Goal: Transaction & Acquisition: Subscribe to service/newsletter

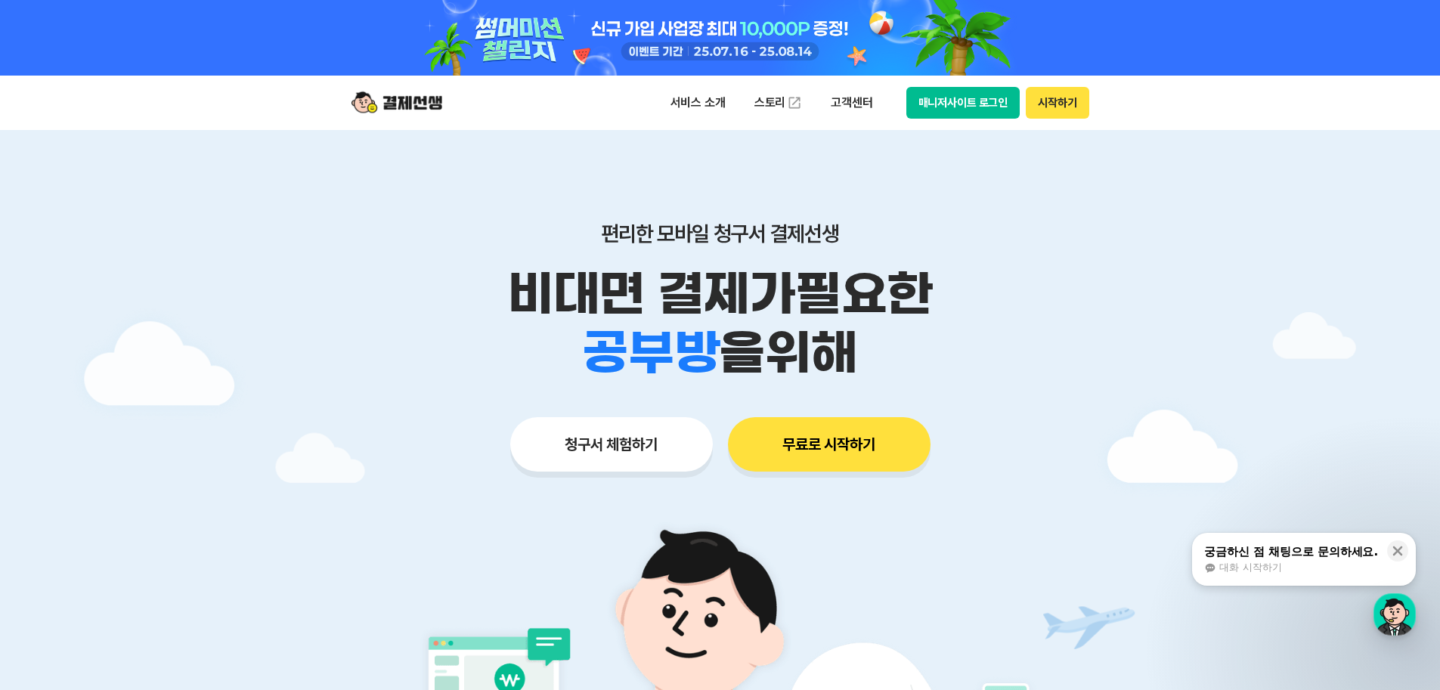
click at [846, 463] on button "무료로 시작하기" at bounding box center [829, 444] width 203 height 54
drag, startPoint x: 631, startPoint y: 296, endPoint x: 828, endPoint y: 353, distance: 204.6
click at [696, 361] on ul "학원 공부방 호텔 쇼핑몰 병원 배달 보험사 항공사 골프장" at bounding box center [651, 353] width 91 height 59
click at [829, 353] on span "을 위해" at bounding box center [765, 353] width 138 height 59
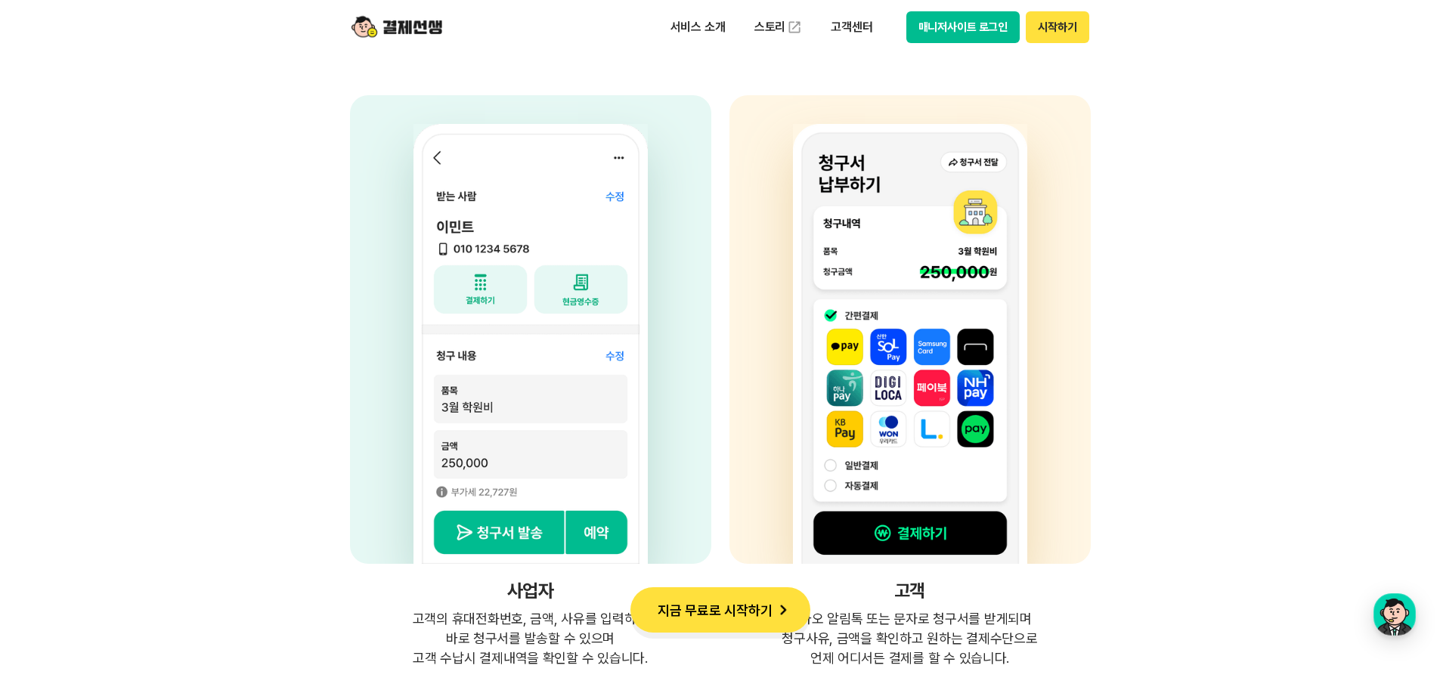
scroll to position [4083, 0]
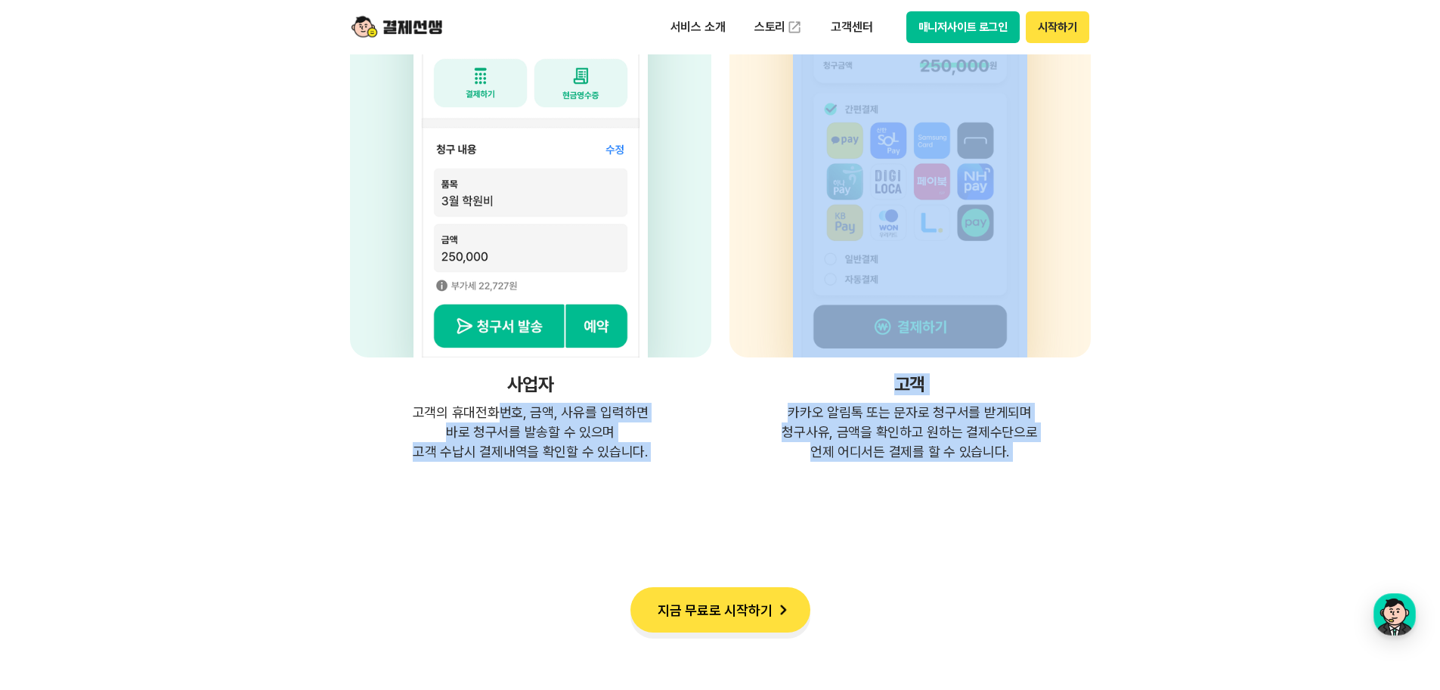
drag, startPoint x: 496, startPoint y: 394, endPoint x: 958, endPoint y: 473, distance: 468.8
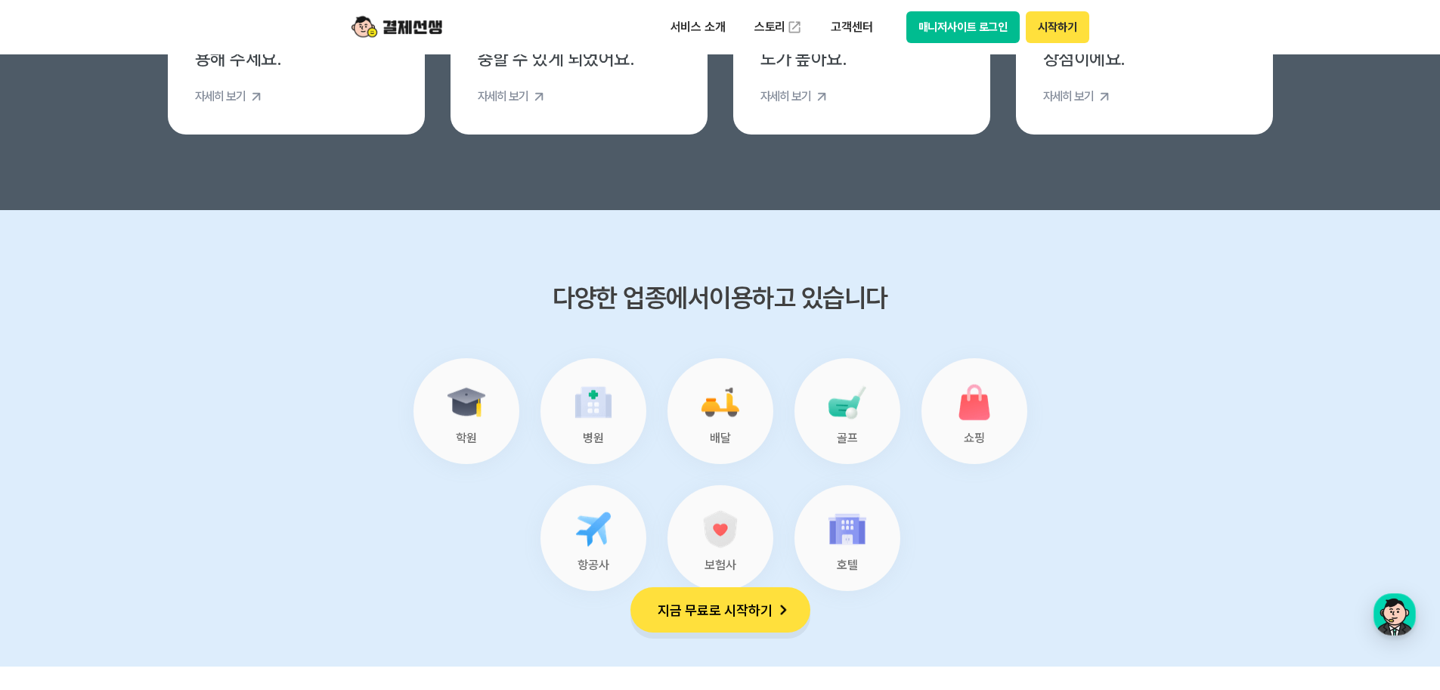
scroll to position [6049, 0]
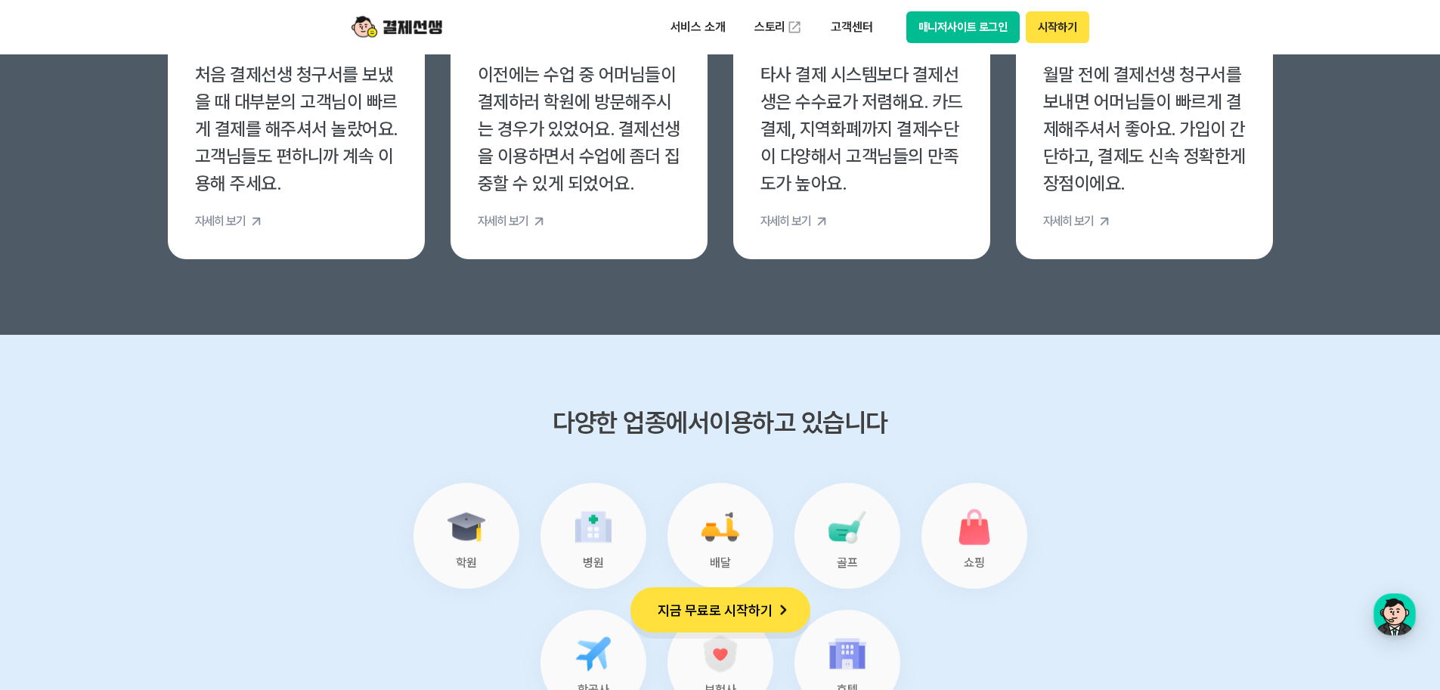
click at [1240, 392] on section "다양한 업종에서 이용하고 있습니다 학원 병원 배달 골프 쇼핑 항공사 보험사 호텔" at bounding box center [720, 563] width 1440 height 457
click at [1126, 377] on section "다양한 업종에서 이용하고 있습니다 학원 병원 배달 골프 쇼핑 항공사 보험사 호텔" at bounding box center [720, 563] width 1440 height 457
drag, startPoint x: 1134, startPoint y: 388, endPoint x: 1239, endPoint y: 384, distance: 105.2
click at [1134, 399] on section "다양한 업종에서 이용하고 있습니다 학원 병원 배달 골프 쇼핑 항공사 보험사 호텔" at bounding box center [720, 563] width 1440 height 457
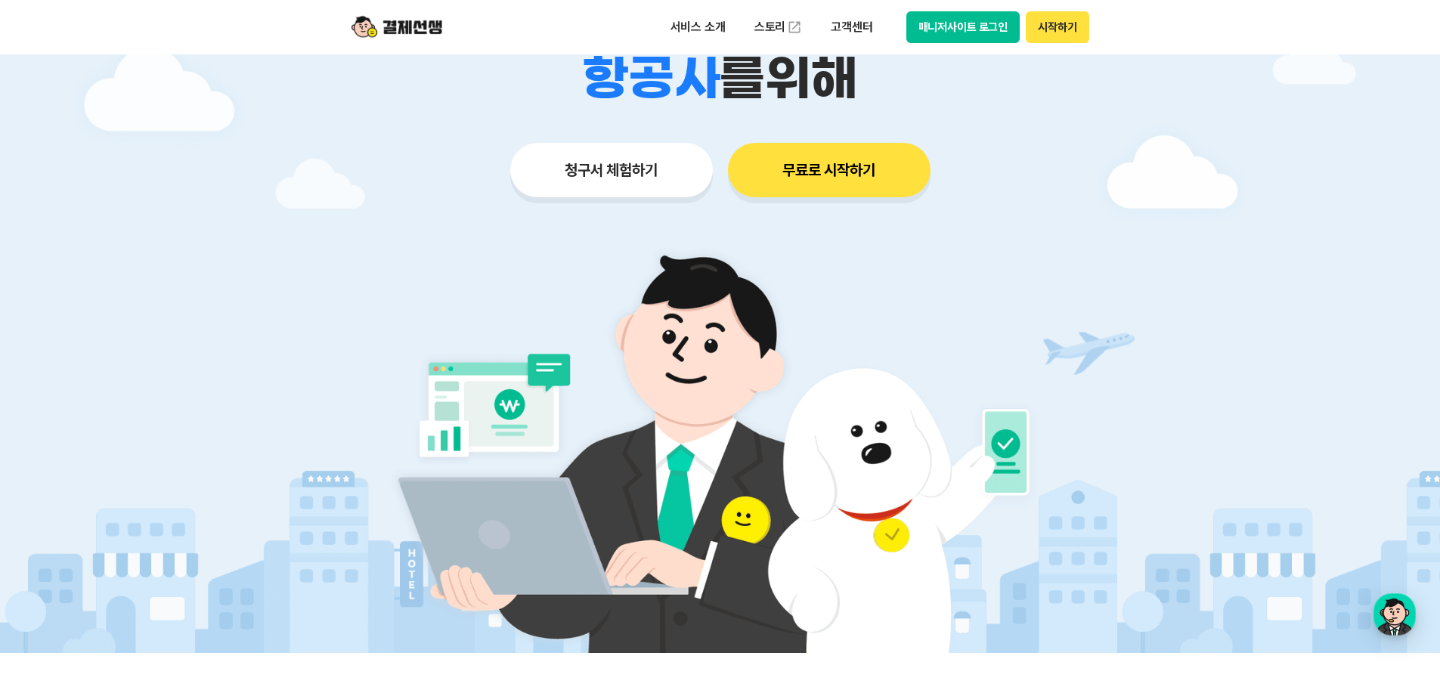
scroll to position [0, 0]
